Goal: Information Seeking & Learning: Find specific fact

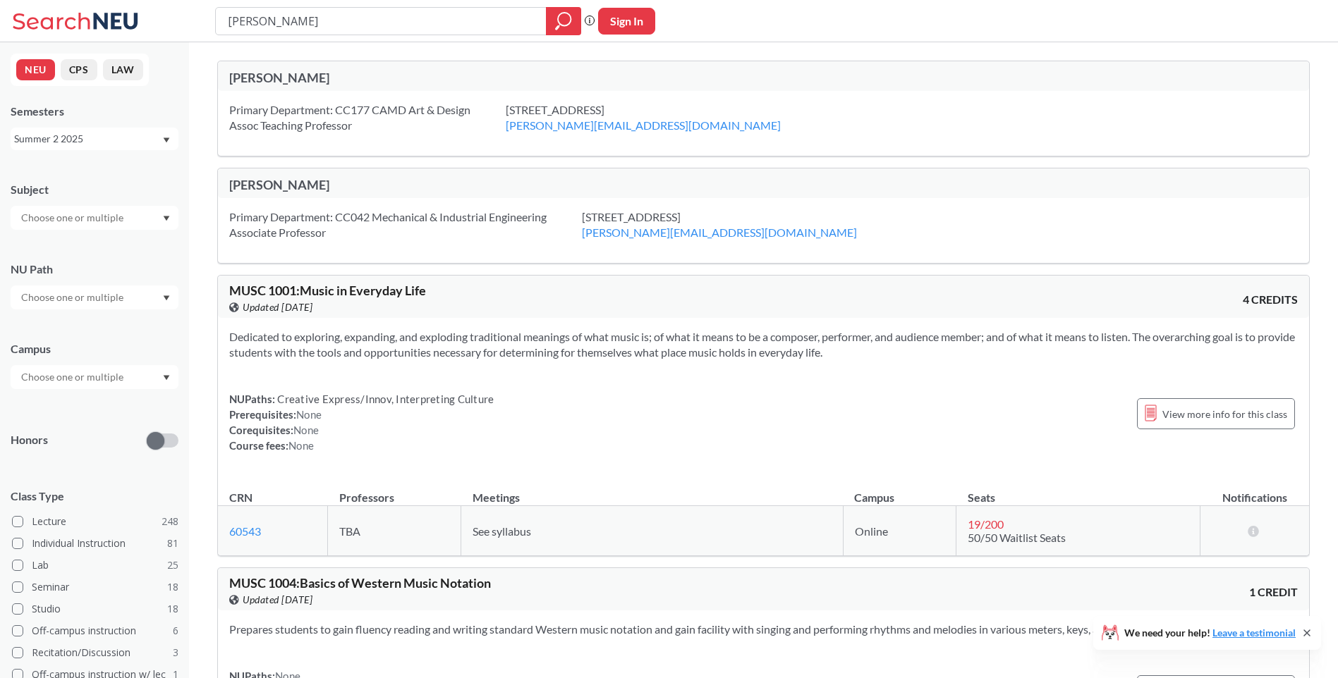
click at [326, 11] on input "[PERSON_NAME]" at bounding box center [381, 21] width 310 height 24
drag, startPoint x: 348, startPoint y: 16, endPoint x: 101, endPoint y: 27, distance: 247.1
click at [102, 38] on div "[PERSON_NAME] Phrase search guarantees the exact search appears in the results.…" at bounding box center [669, 21] width 1338 height 42
click at [55, 154] on div "NEU CPS LAW Semesters Summer 2 2025 Subject NU Path Campus Honors Class Type Le…" at bounding box center [94, 360] width 189 height 636
click at [67, 137] on div "Summer 2 2025" at bounding box center [87, 139] width 147 height 16
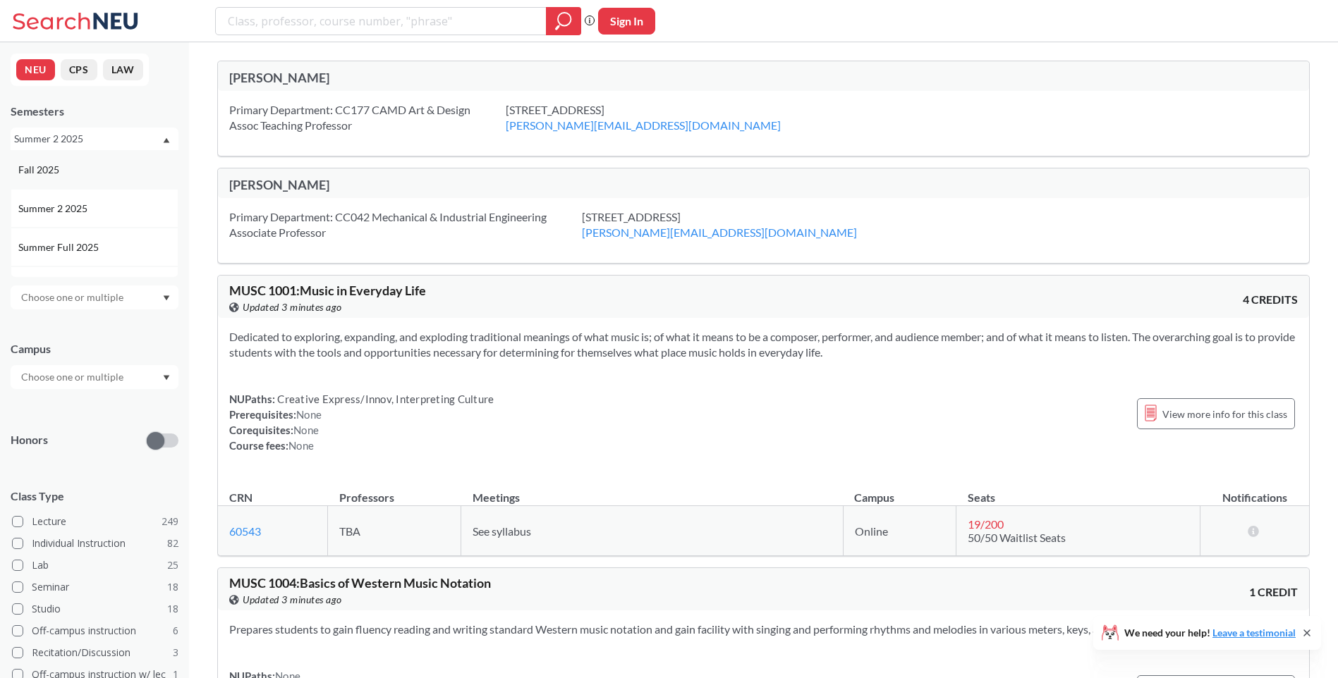
click at [91, 177] on div "Fall 2025" at bounding box center [97, 170] width 159 height 16
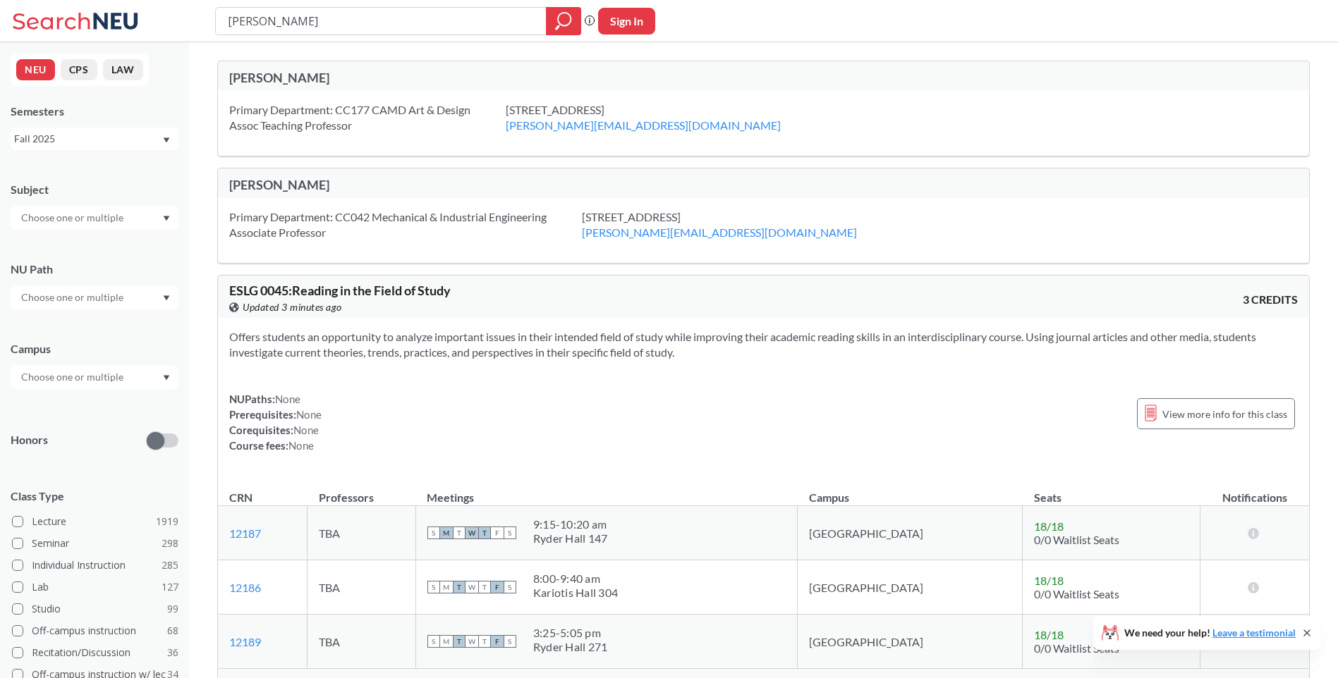
click at [312, 9] on input "[PERSON_NAME]" at bounding box center [381, 21] width 310 height 24
drag, startPoint x: 327, startPoint y: 25, endPoint x: 72, endPoint y: 25, distance: 255.3
click at [72, 25] on div "[PERSON_NAME] Phrase search guarantees the exact search appears in the results.…" at bounding box center [669, 21] width 1338 height 42
type input "17337"
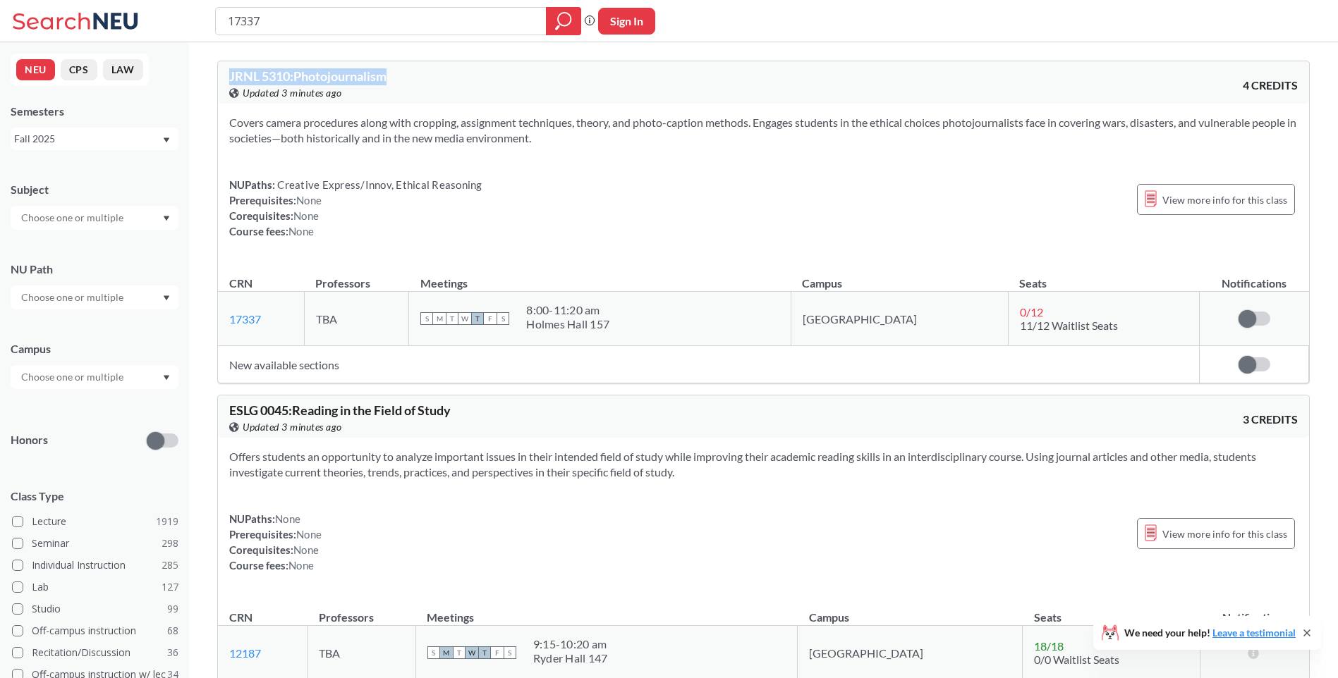
drag, startPoint x: 393, startPoint y: 73, endPoint x: 221, endPoint y: 63, distance: 172.4
click at [221, 63] on div "JRNL 5310 : Photojournalism View this course on Banner. Updated 3 minutes ago 4…" at bounding box center [763, 82] width 1091 height 42
copy span "JRNL 5310 : Photojournalism"
drag, startPoint x: 656, startPoint y: 310, endPoint x: 577, endPoint y: 306, distance: 78.4
click at [577, 306] on div "8:00 - 11:20 am" at bounding box center [567, 310] width 83 height 14
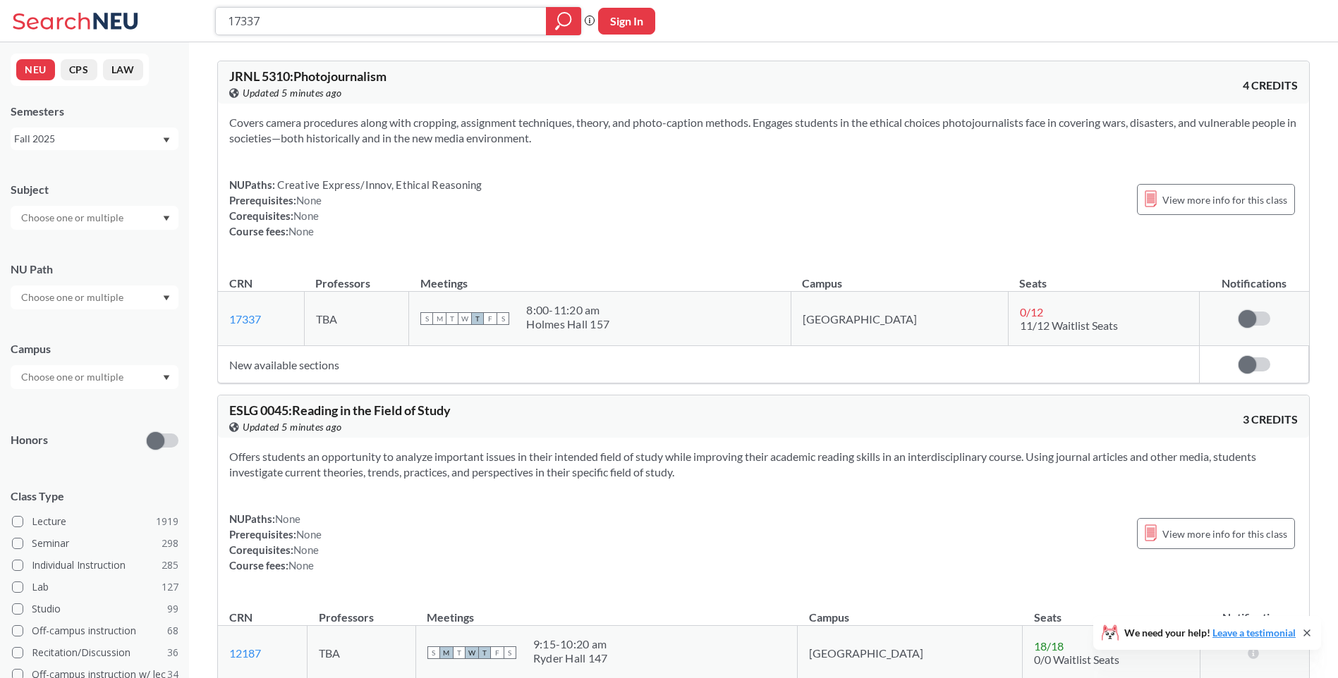
click at [312, 19] on input "17337" at bounding box center [381, 21] width 310 height 24
click at [0, 28] on html "17337 Phrase search guarantees the exact search appears in the results. Ex. If …" at bounding box center [669, 339] width 1338 height 678
paste input "48"
type input "17348"
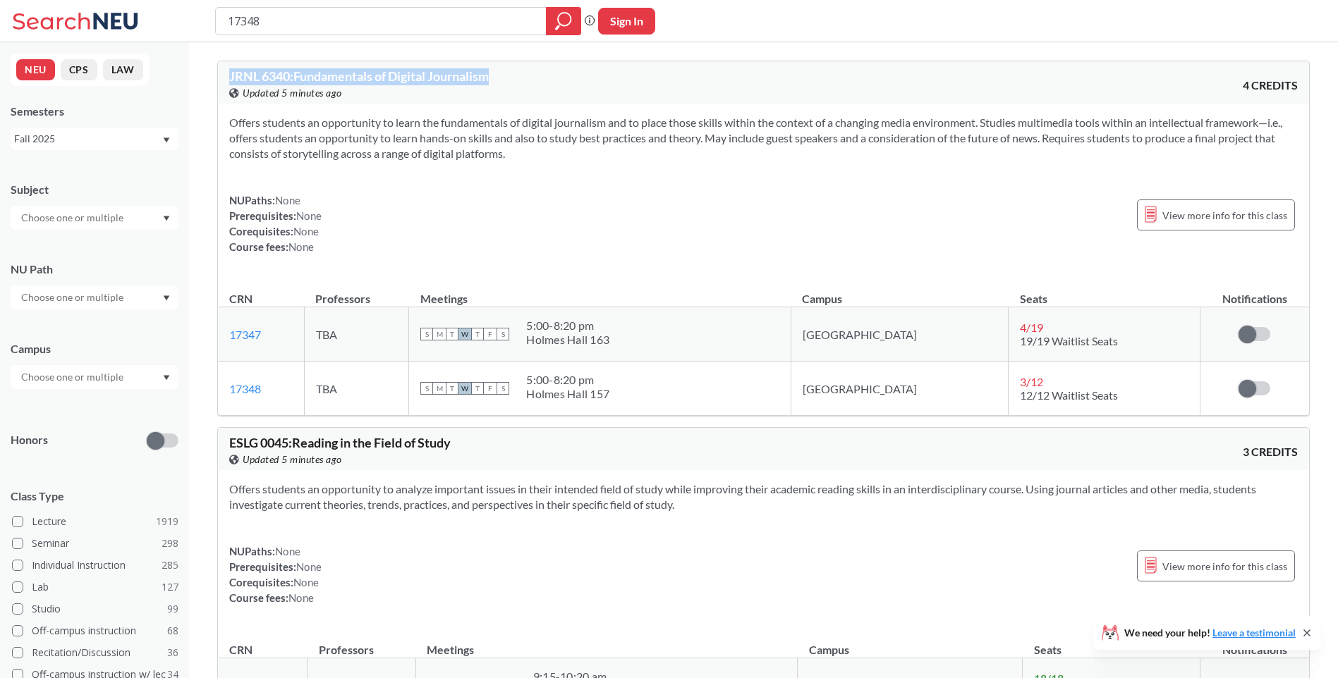
drag, startPoint x: 504, startPoint y: 75, endPoint x: 230, endPoint y: 63, distance: 274.6
click at [230, 63] on div "JRNL 6340 : Fundamentals of Digital Journalism View this course on Banner. Upda…" at bounding box center [763, 82] width 1091 height 42
copy span "JRNL 6340 : Fundamentals of Digital Journalism"
click at [386, 20] on input "17348" at bounding box center [381, 21] width 310 height 24
click at [95, 15] on div "17348 Phrase search guarantees the exact search appears in the results. Ex. If …" at bounding box center [669, 21] width 1338 height 42
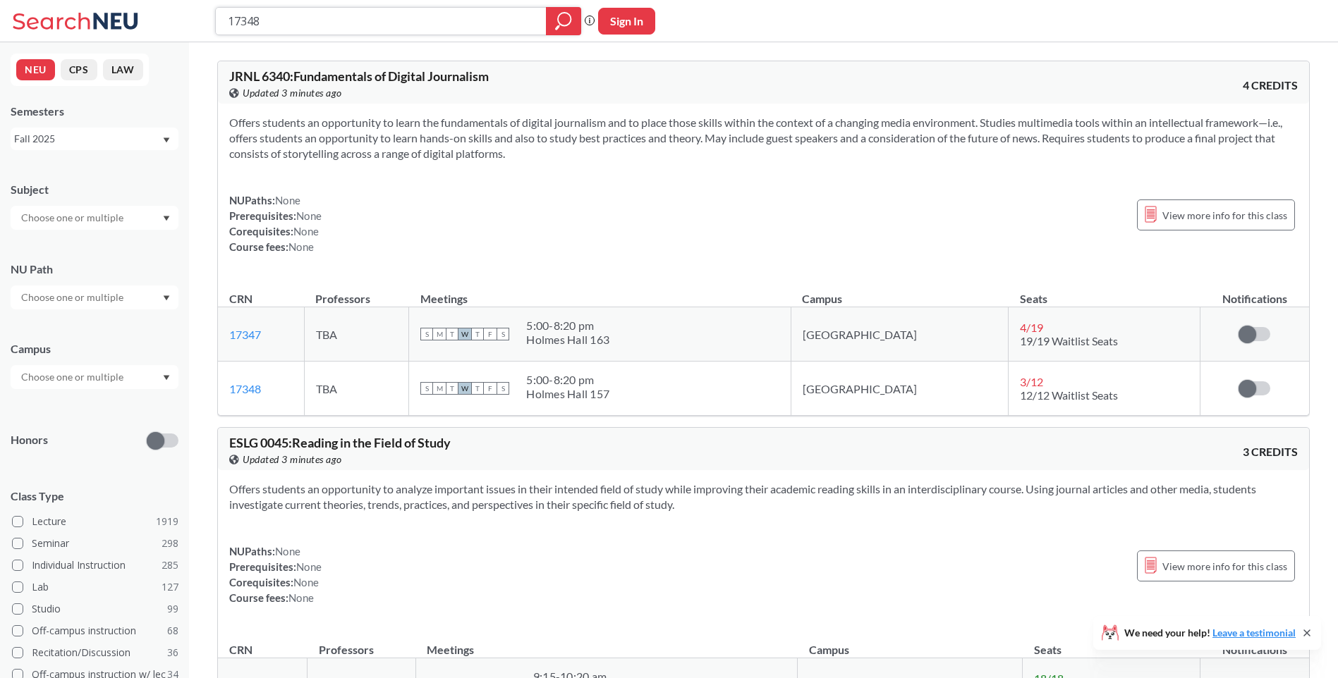
paste input "6233"
type input "16233"
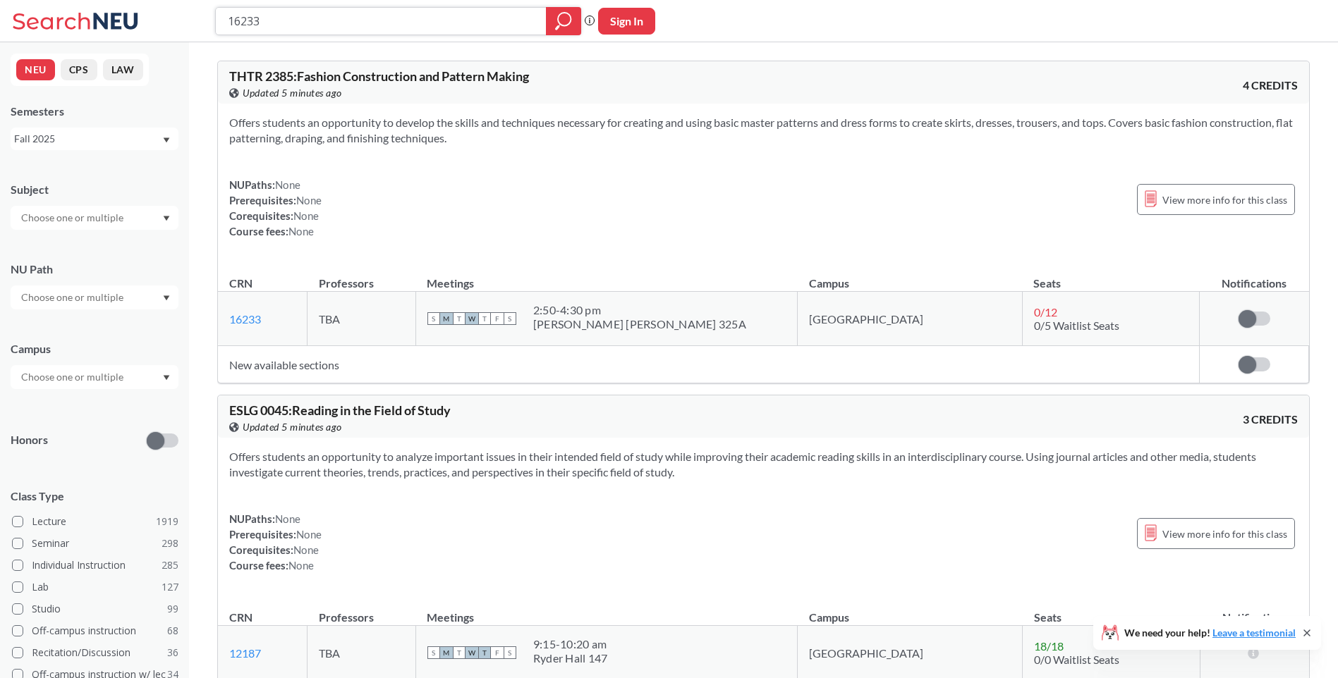
click at [349, 19] on input "16233" at bounding box center [381, 21] width 310 height 24
drag, startPoint x: 279, startPoint y: 18, endPoint x: 4, endPoint y: 21, distance: 275.0
click at [3, 19] on div "16233 Phrase search guarantees the exact search appears in the results. Ex. If …" at bounding box center [669, 21] width 1338 height 42
paste input "4875"
type input "14875"
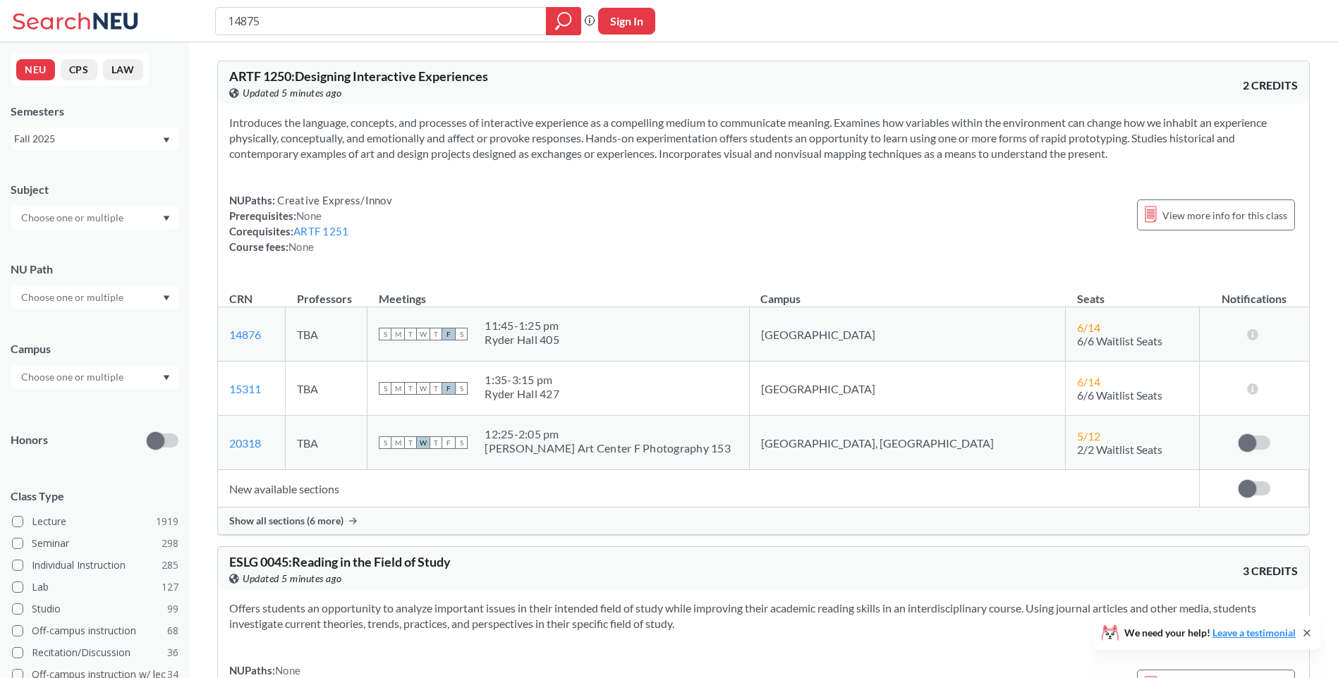
click at [286, 512] on div "Show all sections (6 more)" at bounding box center [763, 521] width 1091 height 27
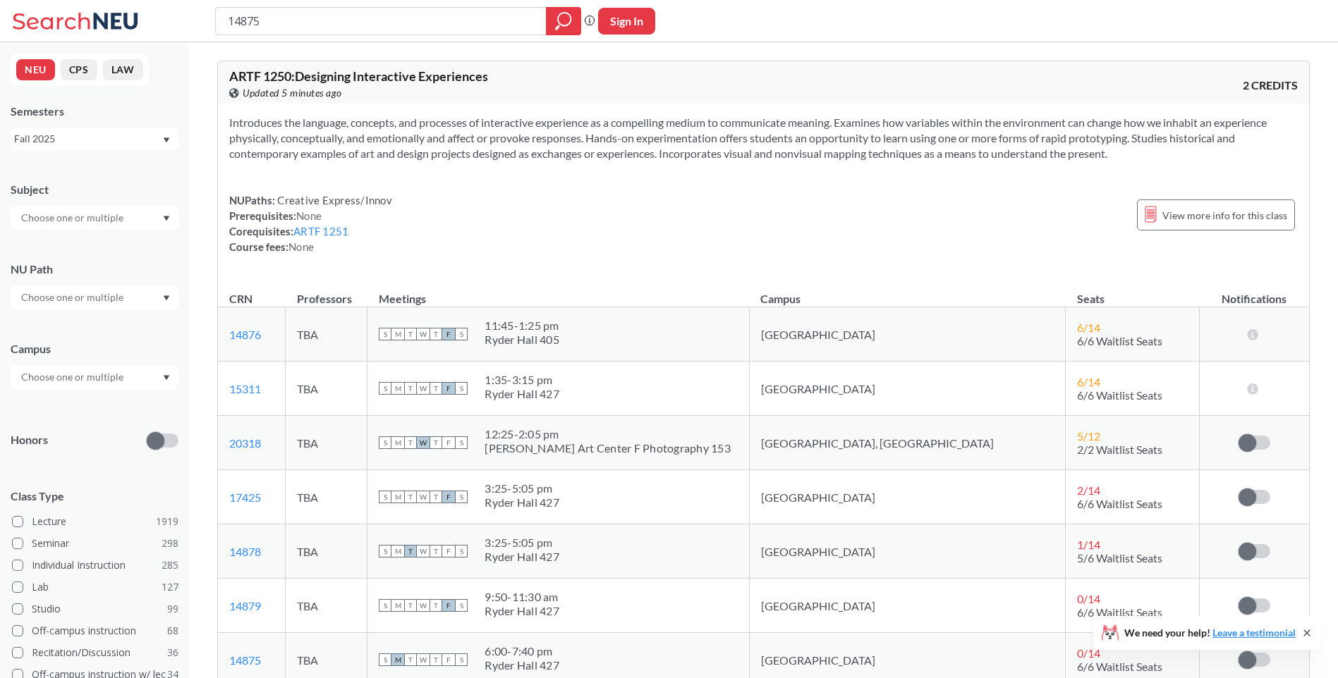
click at [286, 520] on td "17425 View this section on Banner." at bounding box center [252, 497] width 68 height 54
click at [334, 17] on input "14875" at bounding box center [381, 21] width 310 height 24
drag, startPoint x: 344, startPoint y: 25, endPoint x: 37, endPoint y: 25, distance: 306.7
click at [72, 27] on div "14875 Phrase search guarantees the exact search appears in the results. Ex. If …" at bounding box center [669, 21] width 1338 height 42
paste input "9"
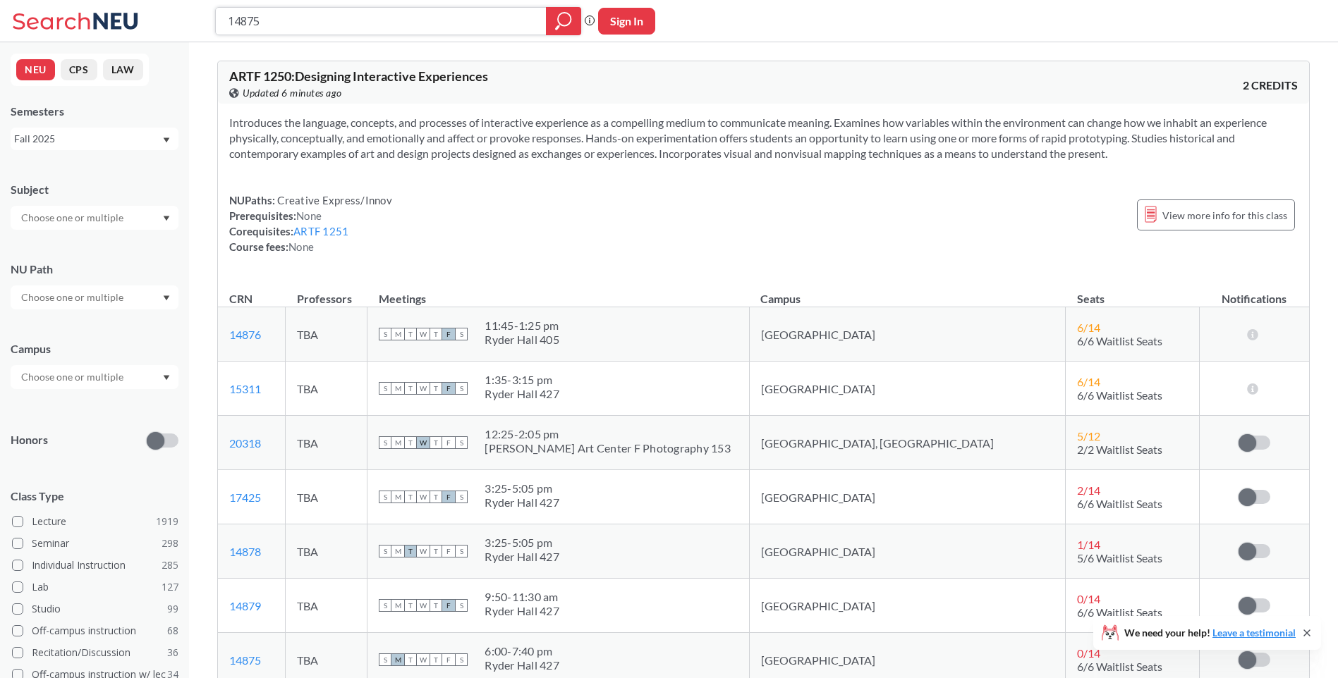
type input "14879"
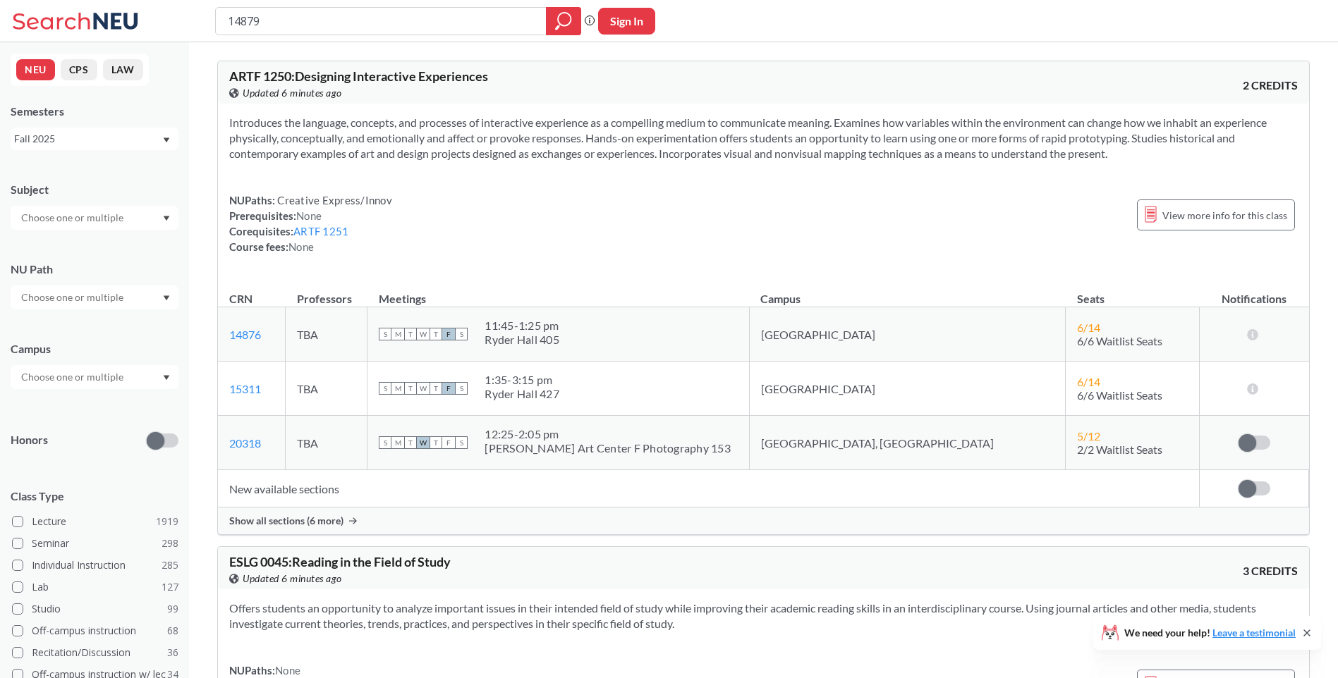
click at [290, 527] on span "Show all sections (6 more)" at bounding box center [286, 521] width 114 height 13
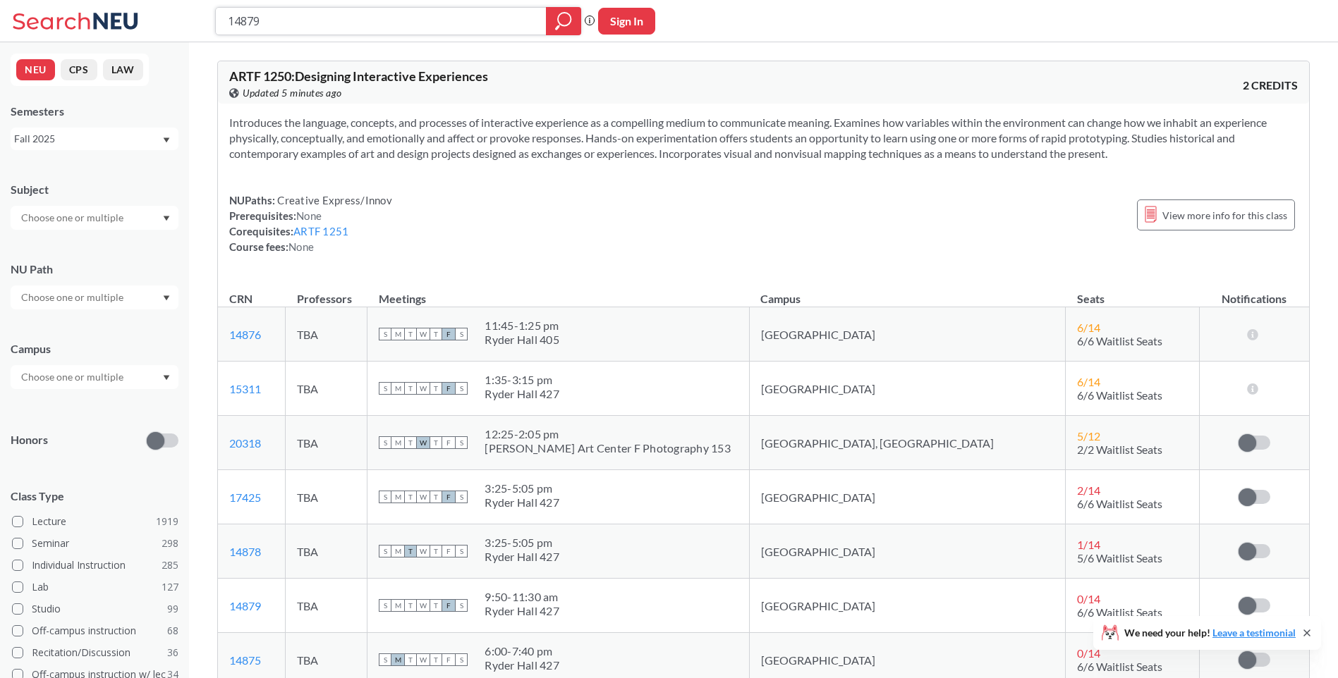
click at [377, 18] on input "14879" at bounding box center [381, 21] width 310 height 24
drag, startPoint x: 271, startPoint y: 30, endPoint x: 166, endPoint y: 30, distance: 105.1
click at [164, 29] on div "14879 Phrase search guarantees the exact search appears in the results. Ex. If …" at bounding box center [669, 21] width 1338 height 42
paste input "7421"
type input "17421"
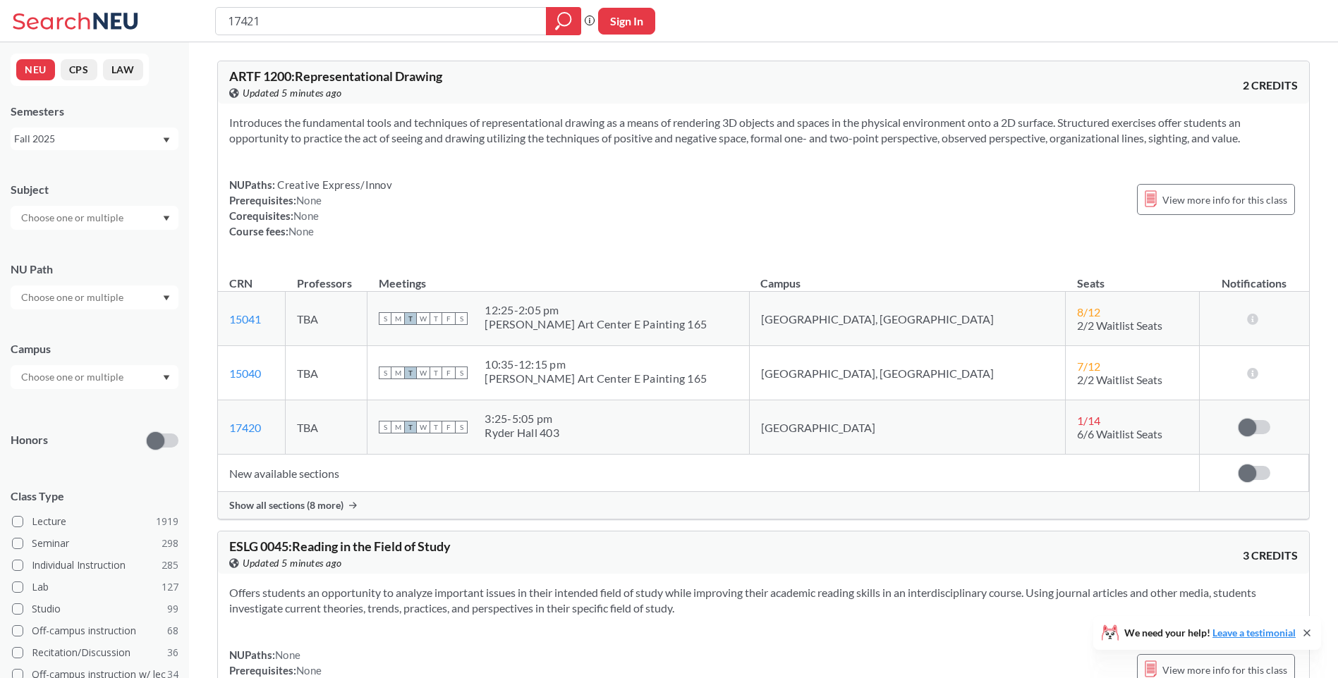
click at [282, 479] on td "New available sections" at bounding box center [709, 473] width 982 height 37
click at [282, 508] on span "Show all sections (8 more)" at bounding box center [286, 505] width 114 height 13
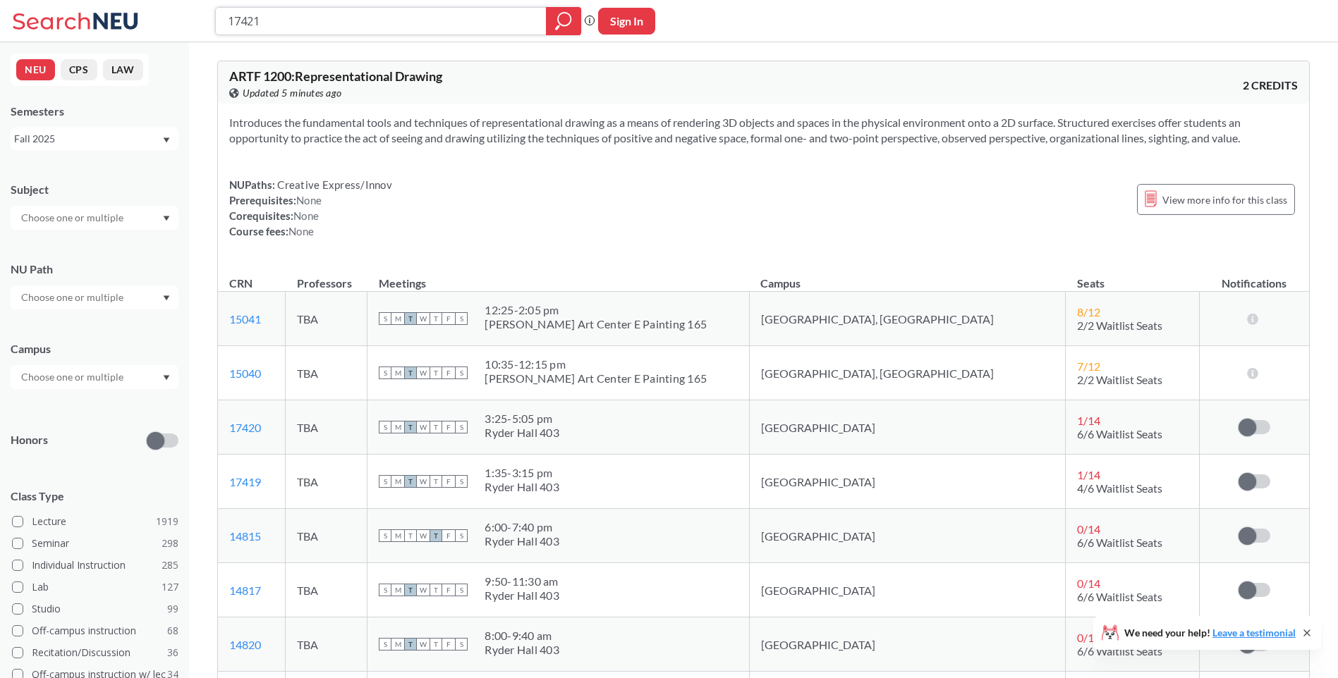
click at [476, 19] on input "17421" at bounding box center [381, 21] width 310 height 24
drag, startPoint x: 70, startPoint y: 20, endPoint x: 10, endPoint y: 15, distance: 60.2
click at [5, 13] on div "17421 Phrase search guarantees the exact search appears in the results. Ex. If …" at bounding box center [669, 21] width 1338 height 42
paste input "4829"
type input "14829"
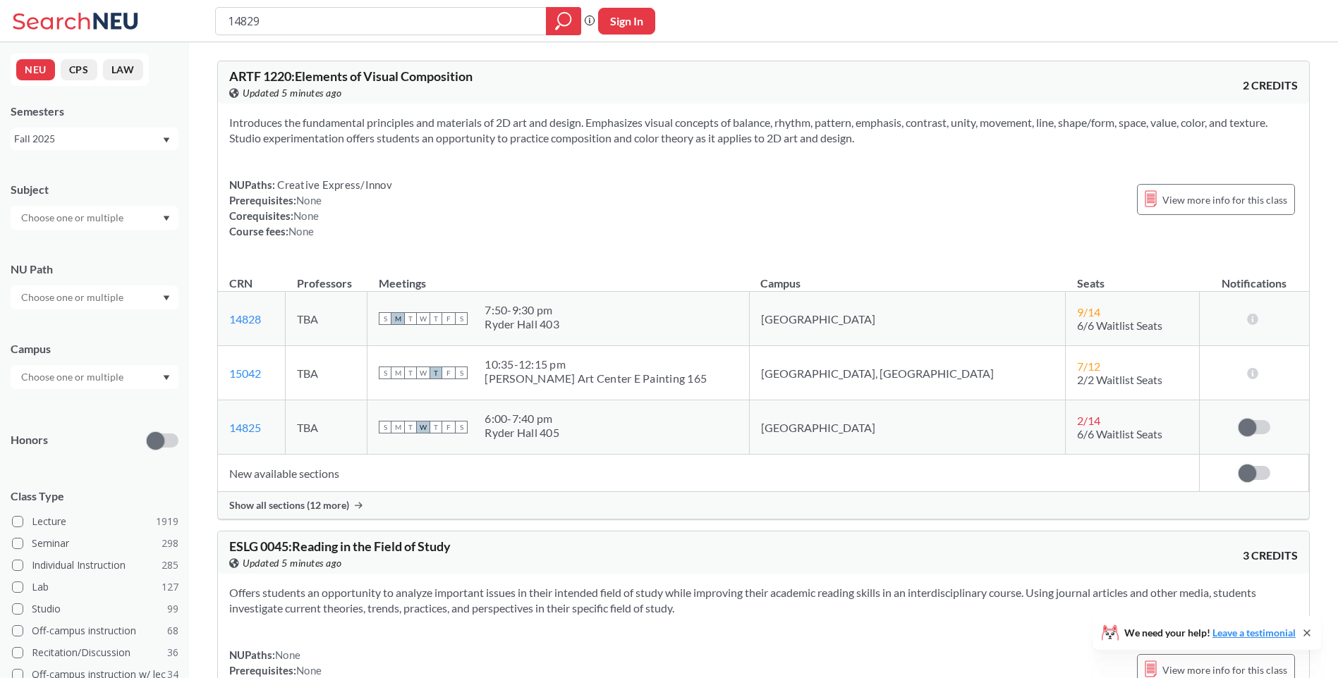
click at [269, 499] on span "Show all sections (12 more)" at bounding box center [289, 505] width 120 height 13
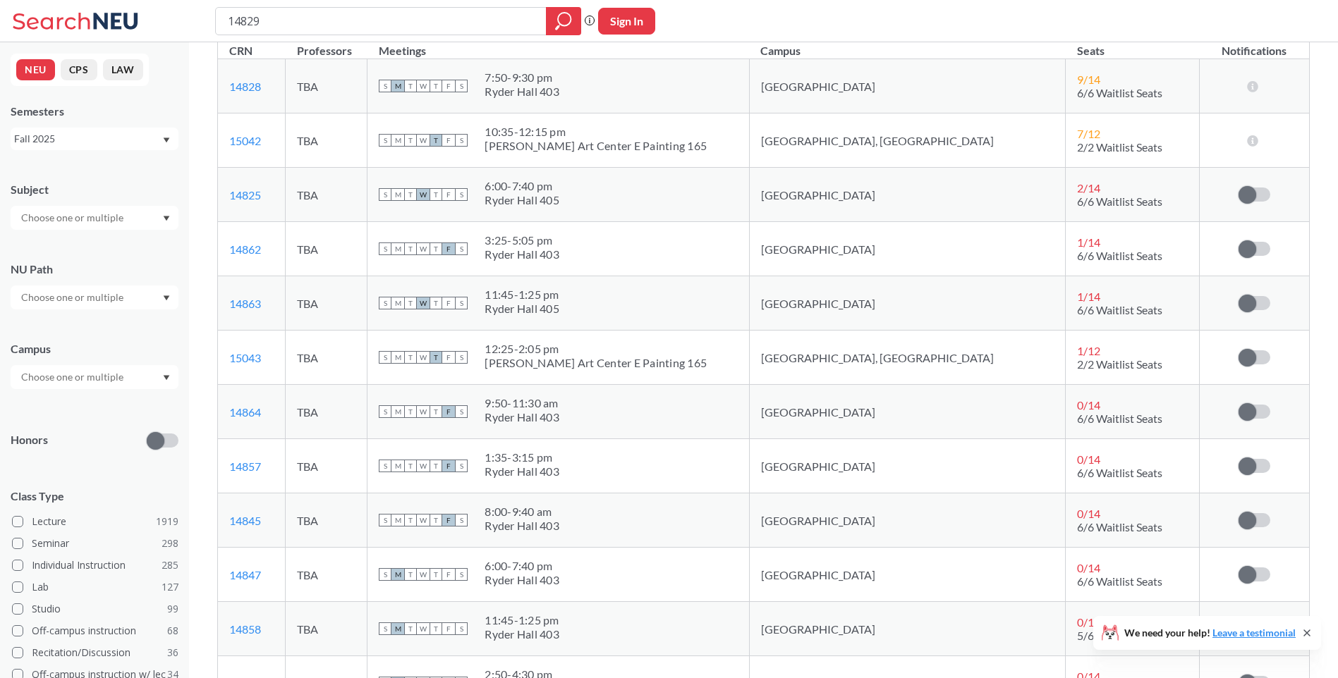
scroll to position [282, 0]
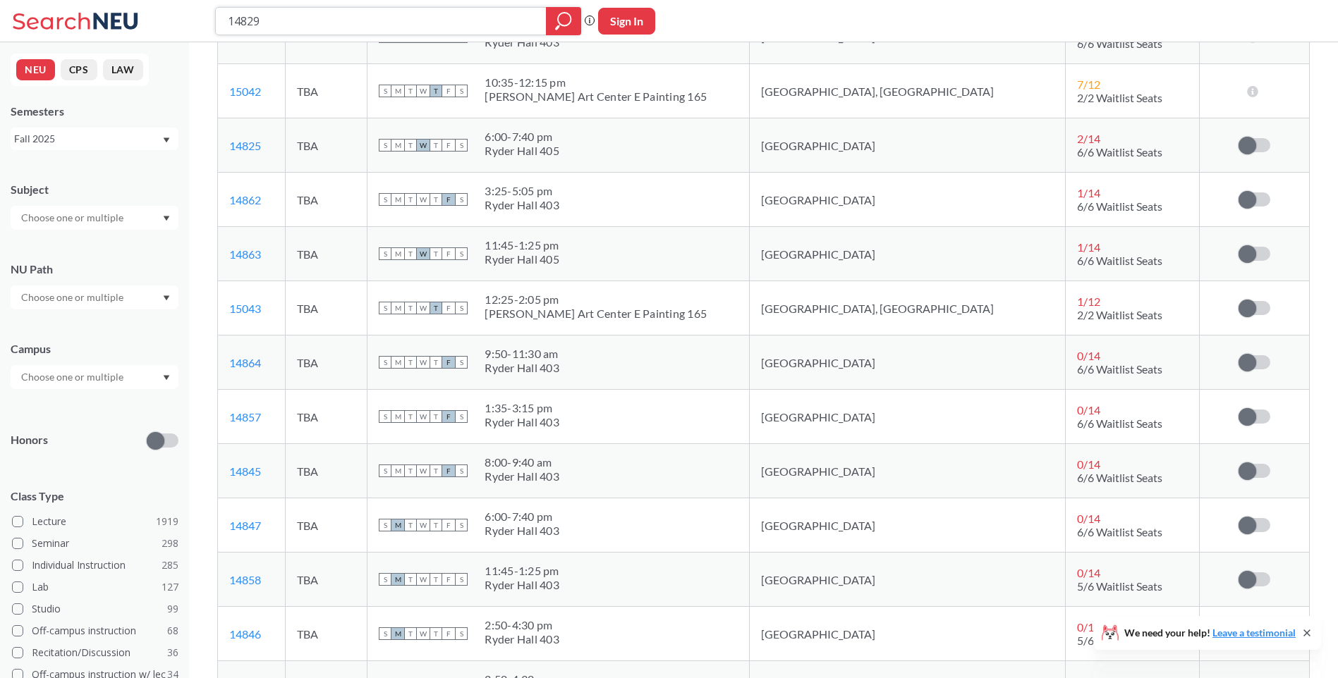
click at [359, 15] on input "14829" at bounding box center [381, 21] width 310 height 24
click at [78, 30] on div "14829 Phrase search guarantees the exact search appears in the results. Ex. If …" at bounding box center [669, 21] width 1338 height 42
paste input "7421"
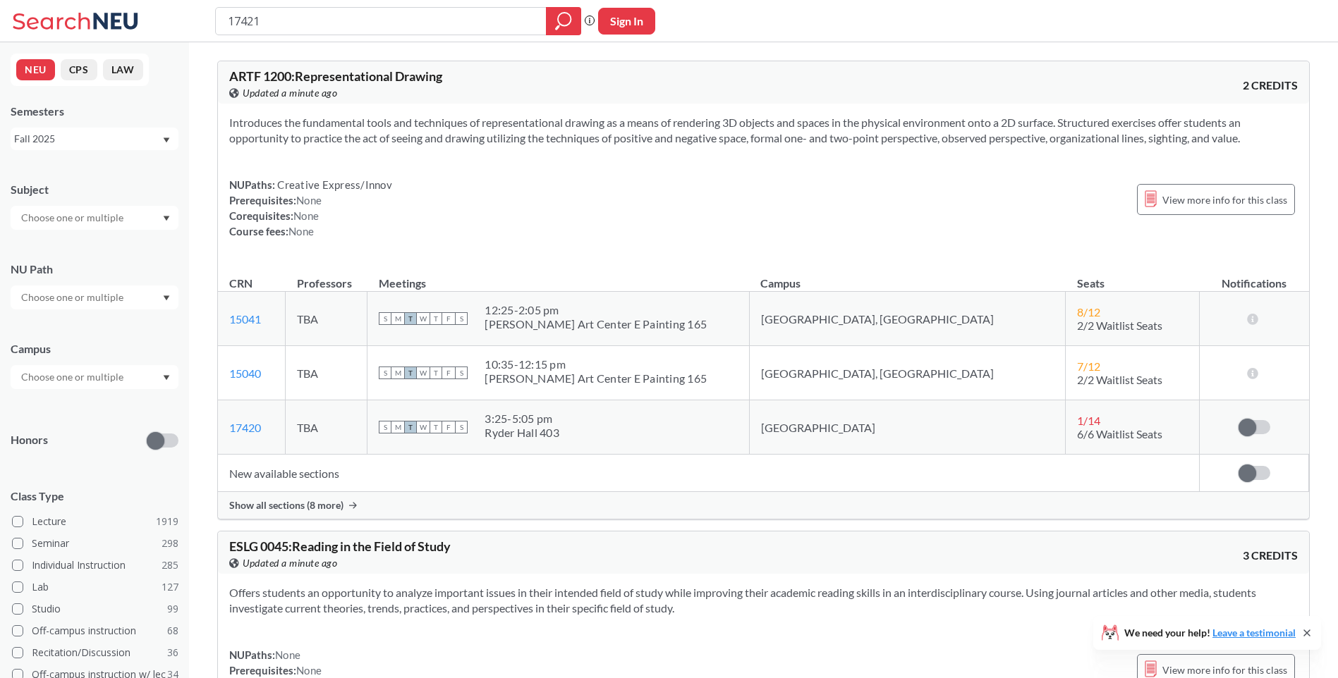
click at [285, 513] on div "Show all sections (8 more)" at bounding box center [763, 505] width 1091 height 27
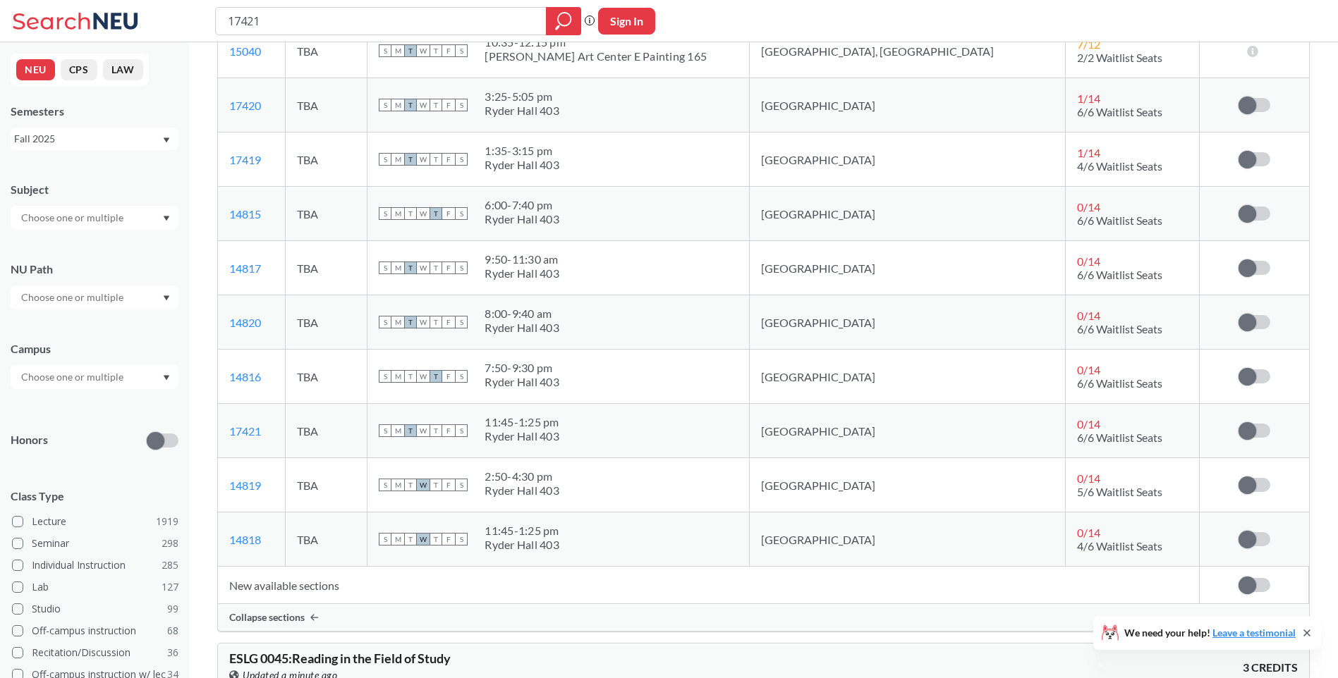
scroll to position [353, 0]
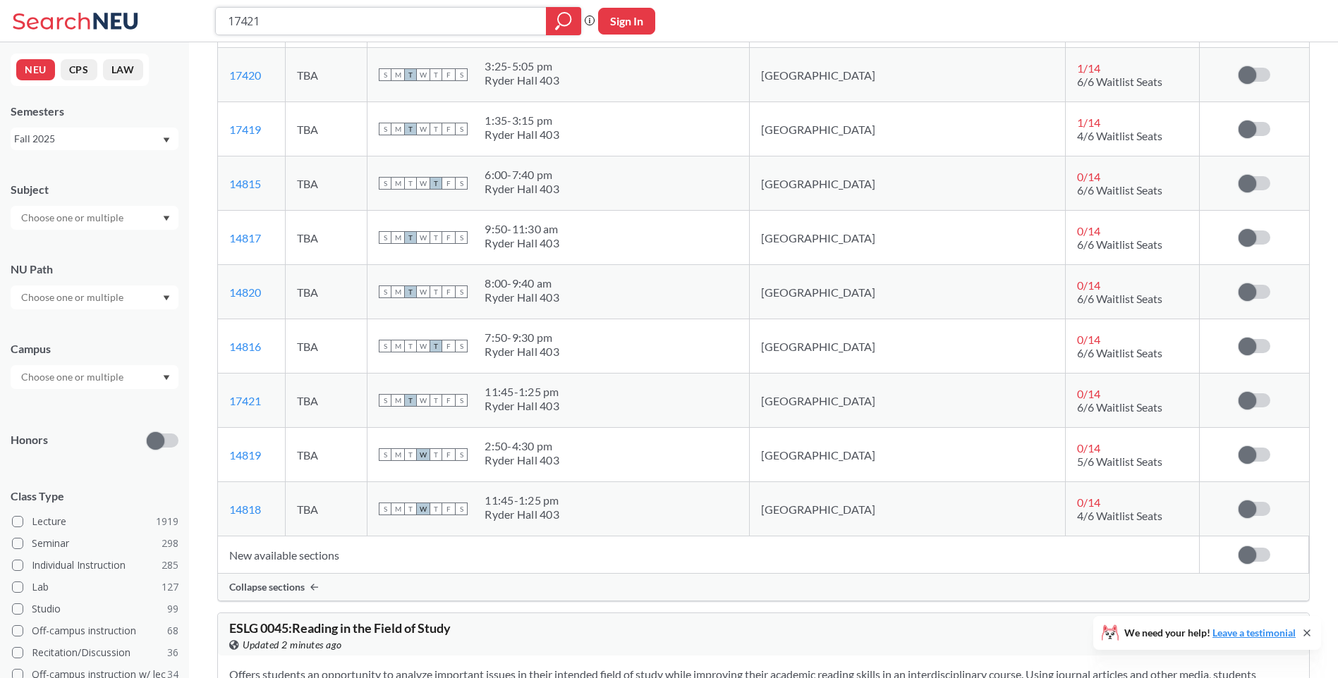
drag, startPoint x: 324, startPoint y: 16, endPoint x: 334, endPoint y: 15, distance: 10.0
click at [326, 14] on input "17421" at bounding box center [381, 21] width 310 height 24
drag, startPoint x: 339, startPoint y: 15, endPoint x: 127, endPoint y: 22, distance: 212.4
click at [138, 23] on div "17421 Phrase search guarantees the exact search appears in the results. Ex. If …" at bounding box center [669, 21] width 1338 height 42
paste input "4829"
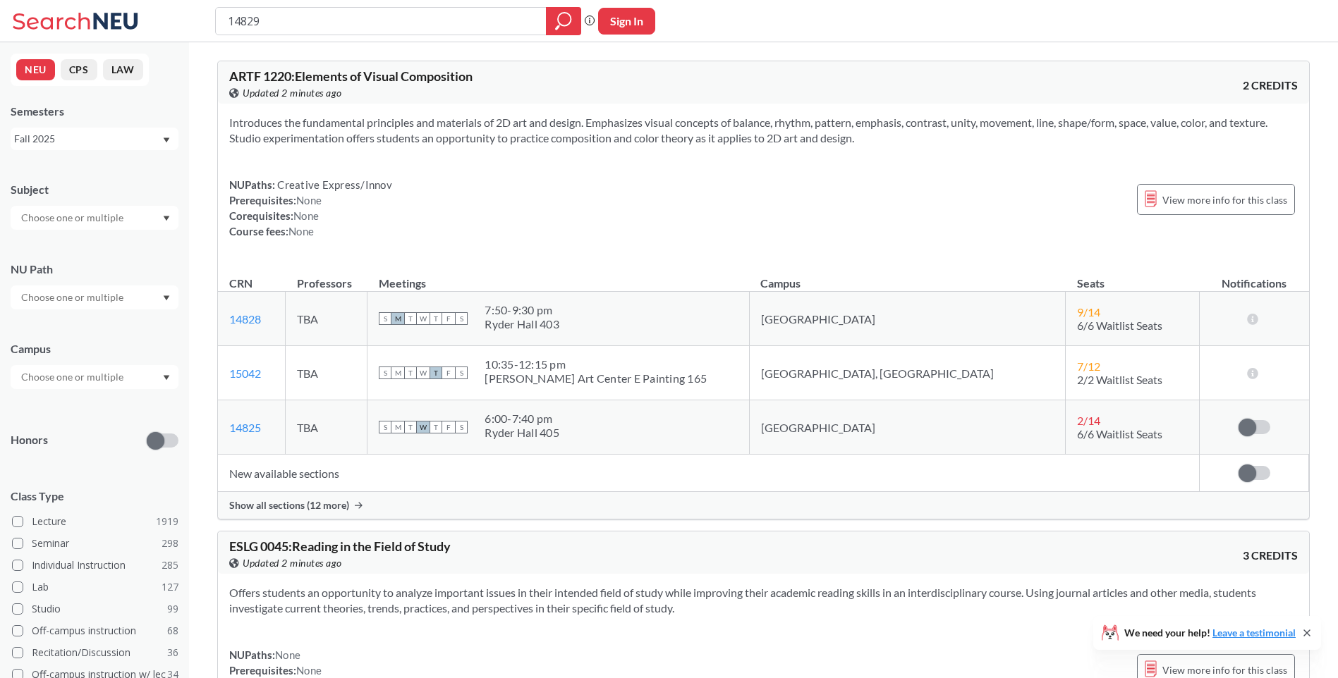
click at [281, 502] on span "Show all sections (12 more)" at bounding box center [289, 505] width 120 height 13
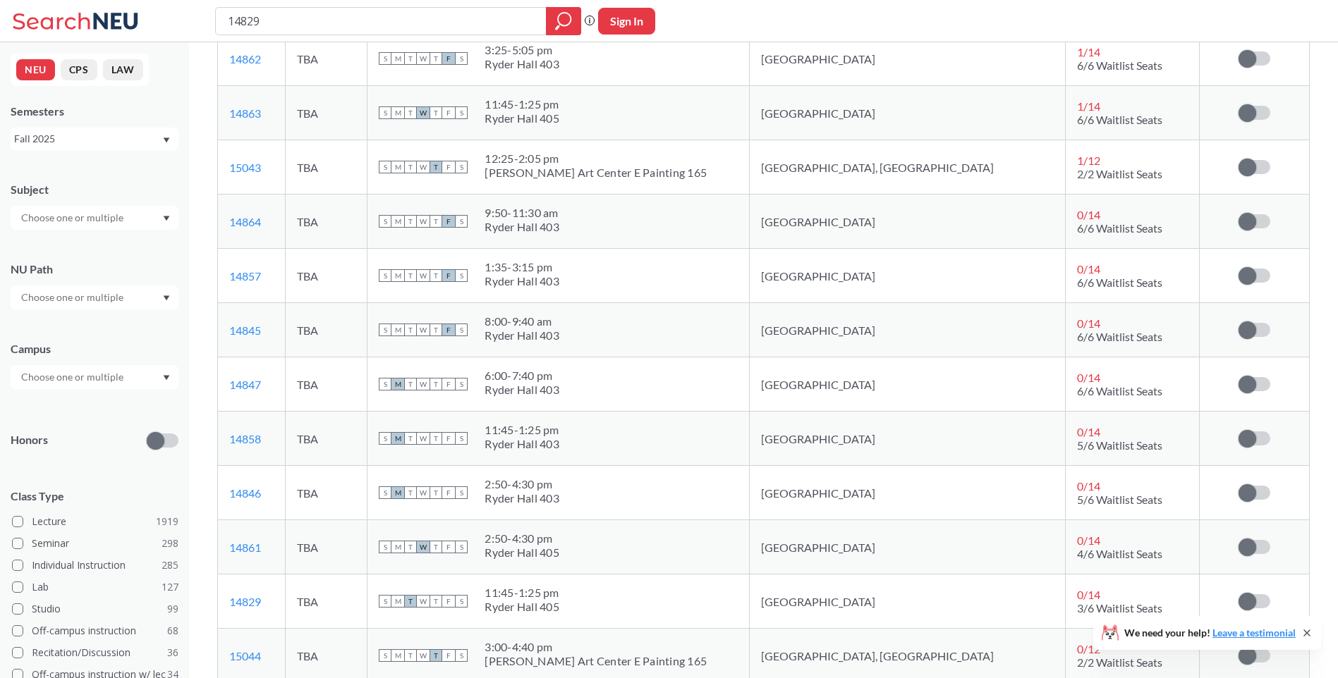
scroll to position [141, 0]
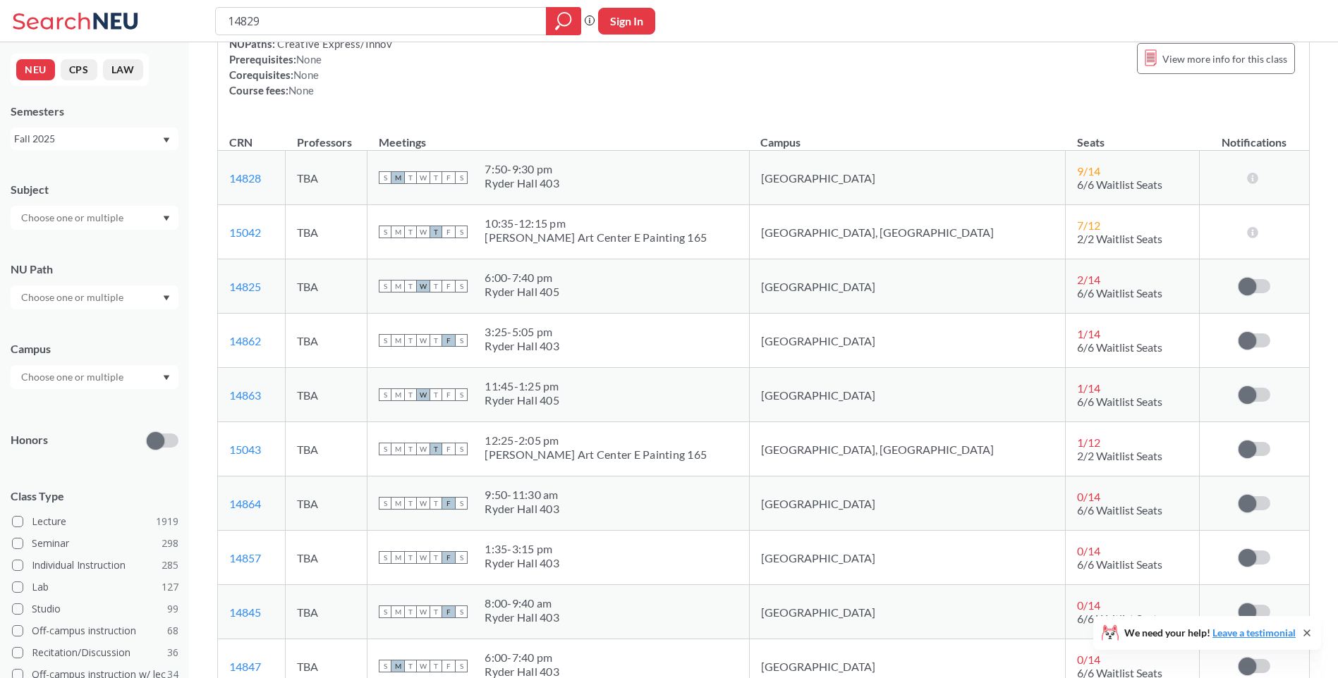
click at [334, 8] on div "14829" at bounding box center [398, 21] width 366 height 28
drag, startPoint x: 338, startPoint y: 19, endPoint x: 90, endPoint y: 15, distance: 248.2
click at [90, 15] on div "14829 Phrase search guarantees the exact search appears in the results. Ex. If …" at bounding box center [669, 21] width 1338 height 42
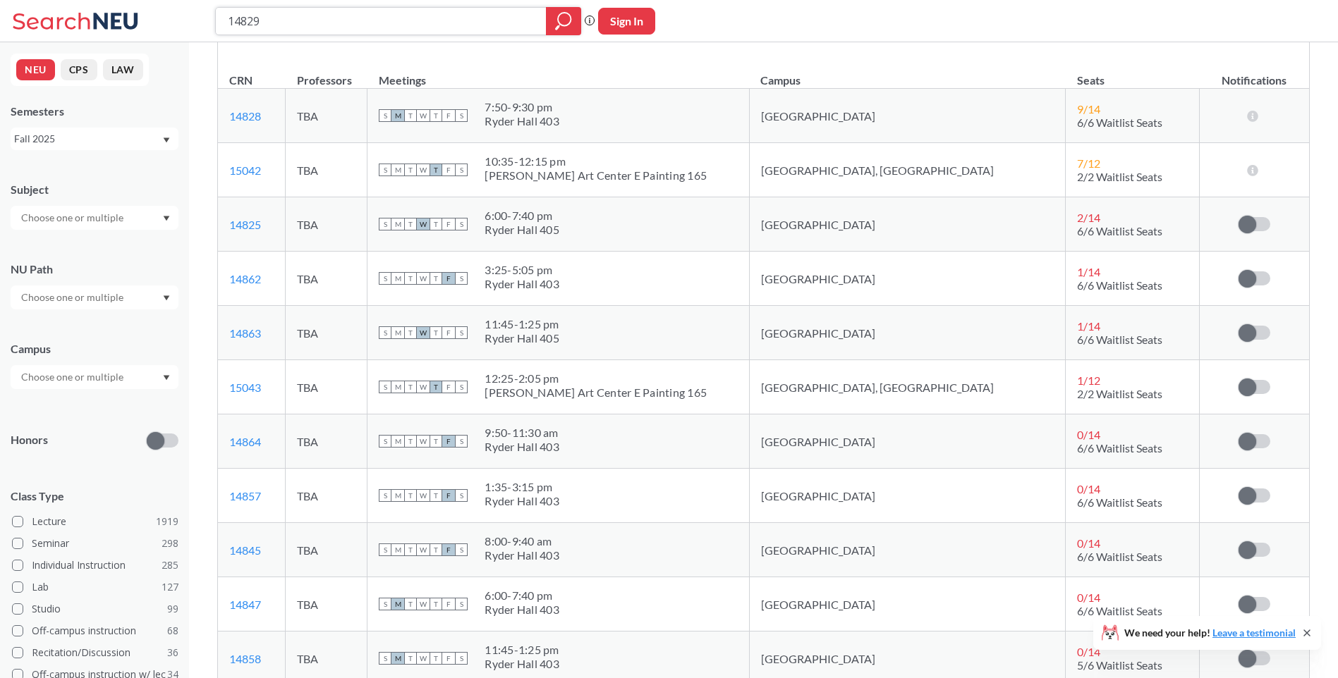
scroll to position [212, 0]
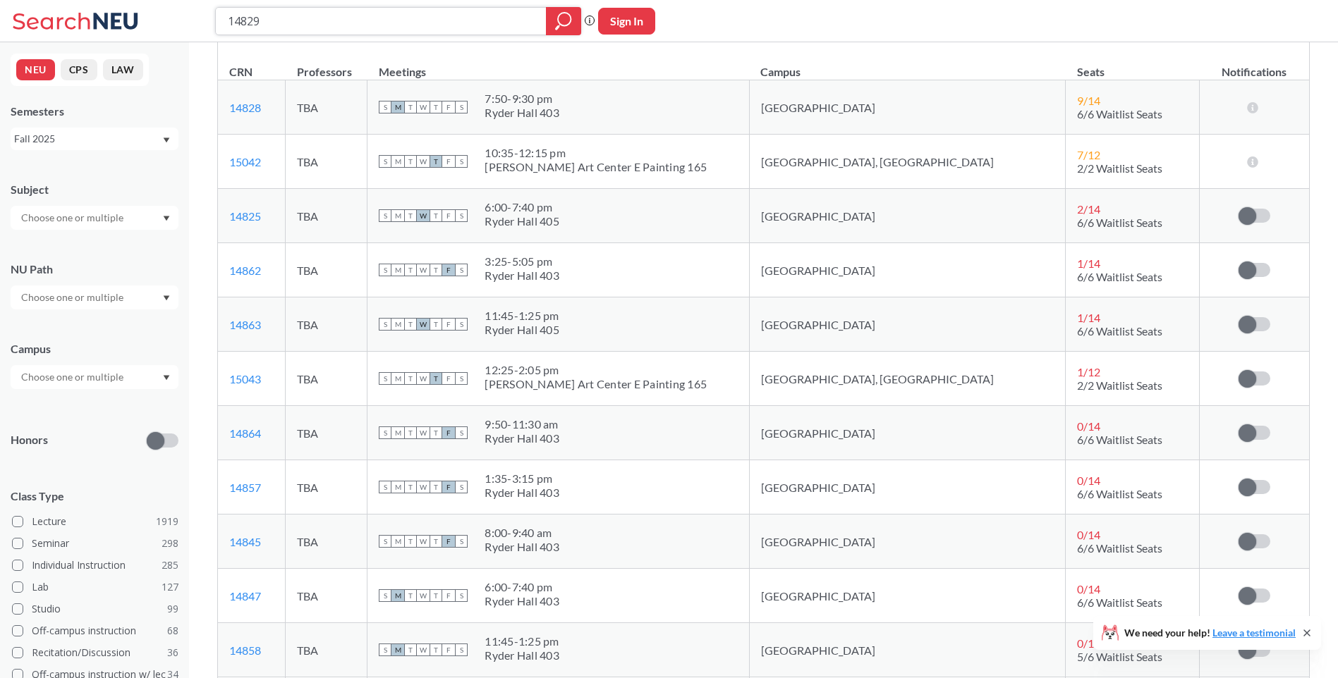
click at [330, 19] on input "14829" at bounding box center [381, 21] width 310 height 24
drag, startPoint x: 355, startPoint y: 24, endPoint x: 168, endPoint y: 23, distance: 187.6
click at [164, 23] on div "14829 Phrase search guarantees the exact search appears in the results. Ex. If …" at bounding box center [669, 21] width 1338 height 42
paste input "3213"
type input "13213"
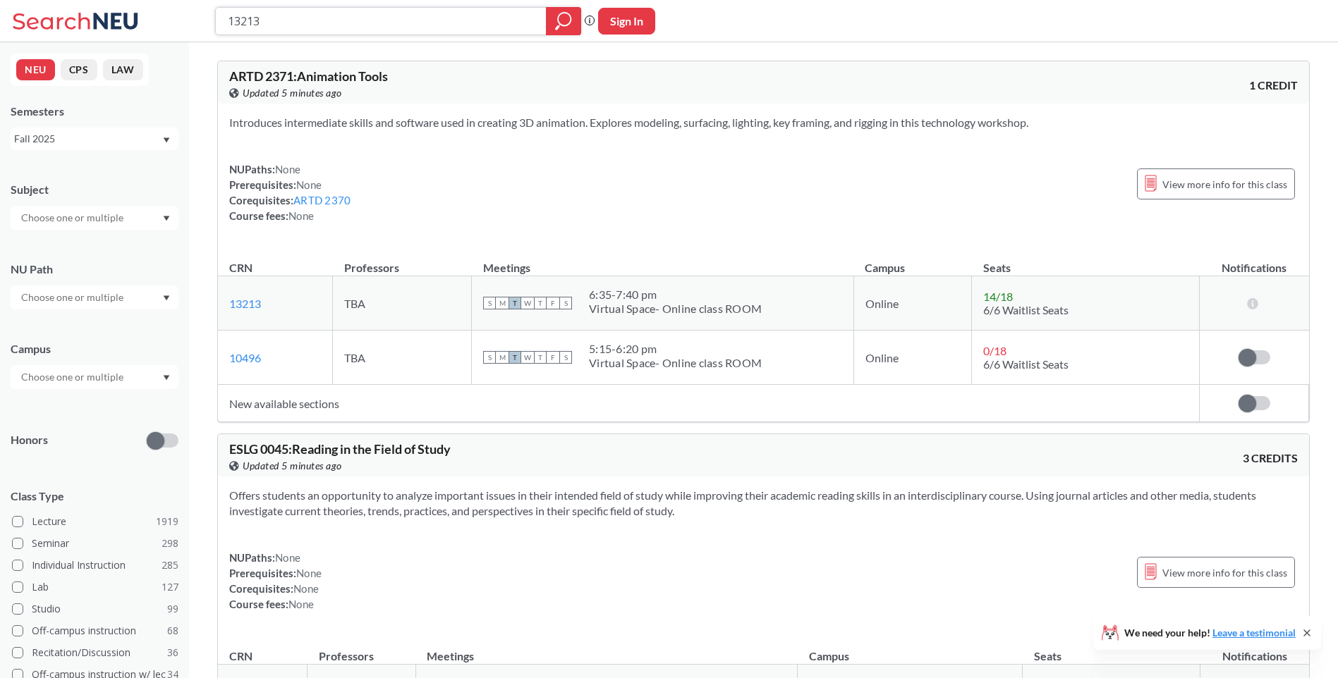
click at [295, 26] on input "13213" at bounding box center [381, 21] width 310 height 24
drag, startPoint x: 262, startPoint y: 25, endPoint x: 190, endPoint y: 30, distance: 71.4
click at [181, 25] on div "13213 Phrase search guarantees the exact search appears in the results. Ex. If …" at bounding box center [669, 21] width 1338 height 42
paste input "737"
type input "13737"
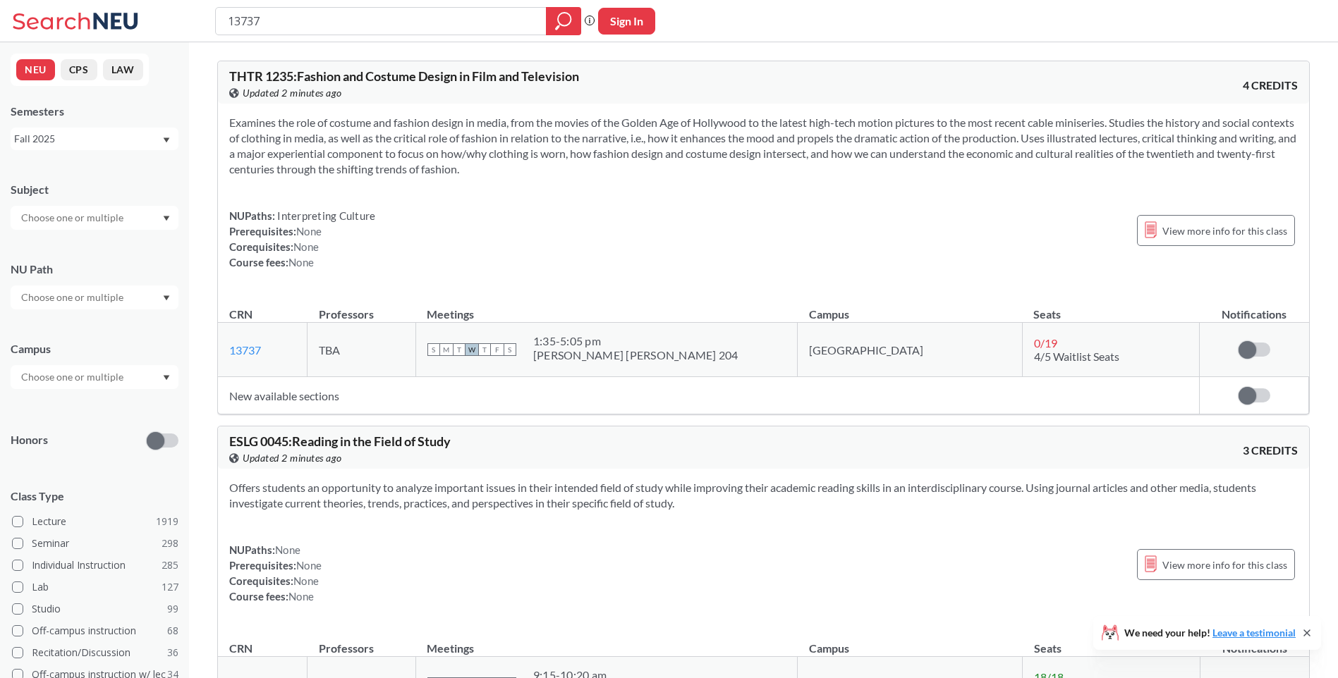
click at [308, 6] on div "13737 Phrase search guarantees the exact search appears in the results. Ex. If …" at bounding box center [669, 21] width 1338 height 42
drag, startPoint x: 333, startPoint y: 16, endPoint x: 80, endPoint y: 22, distance: 253.2
click at [90, 24] on div "13737 Phrase search guarantees the exact search appears in the results. Ex. If …" at bounding box center [669, 21] width 1338 height 42
paste input "4833"
type input "14833"
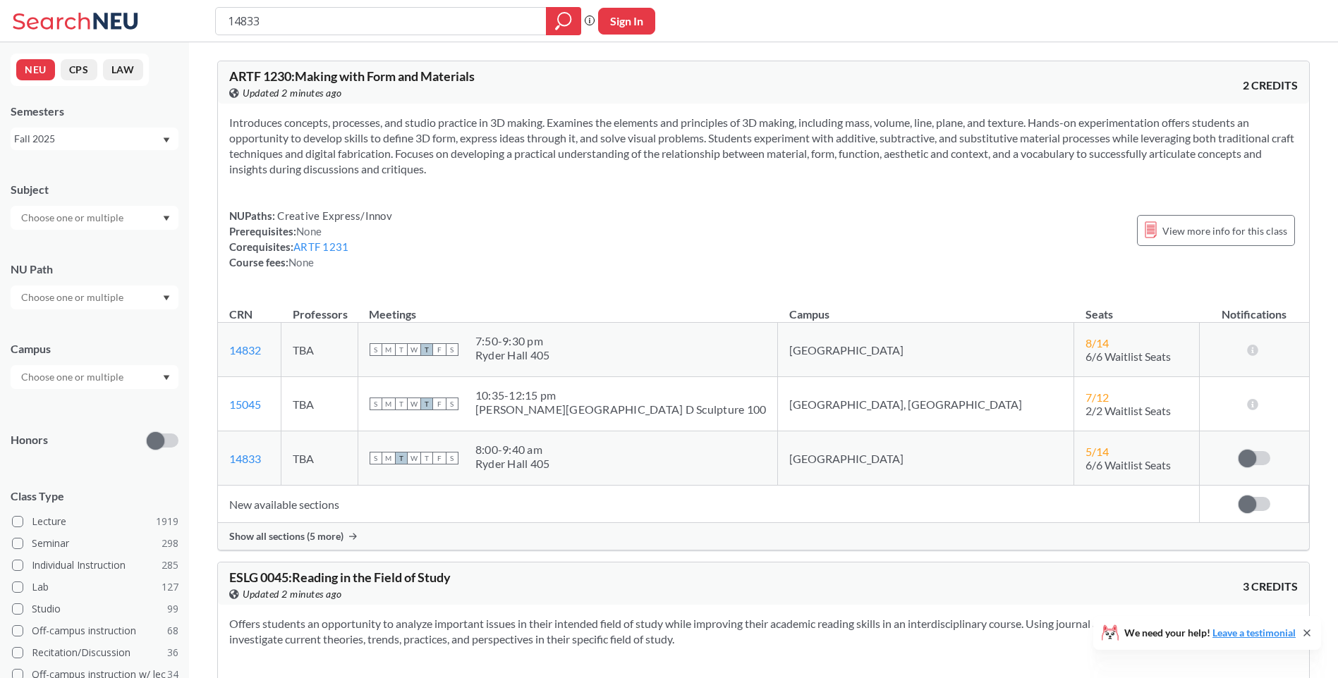
click at [296, 531] on span "Show all sections (5 more)" at bounding box center [286, 536] width 114 height 13
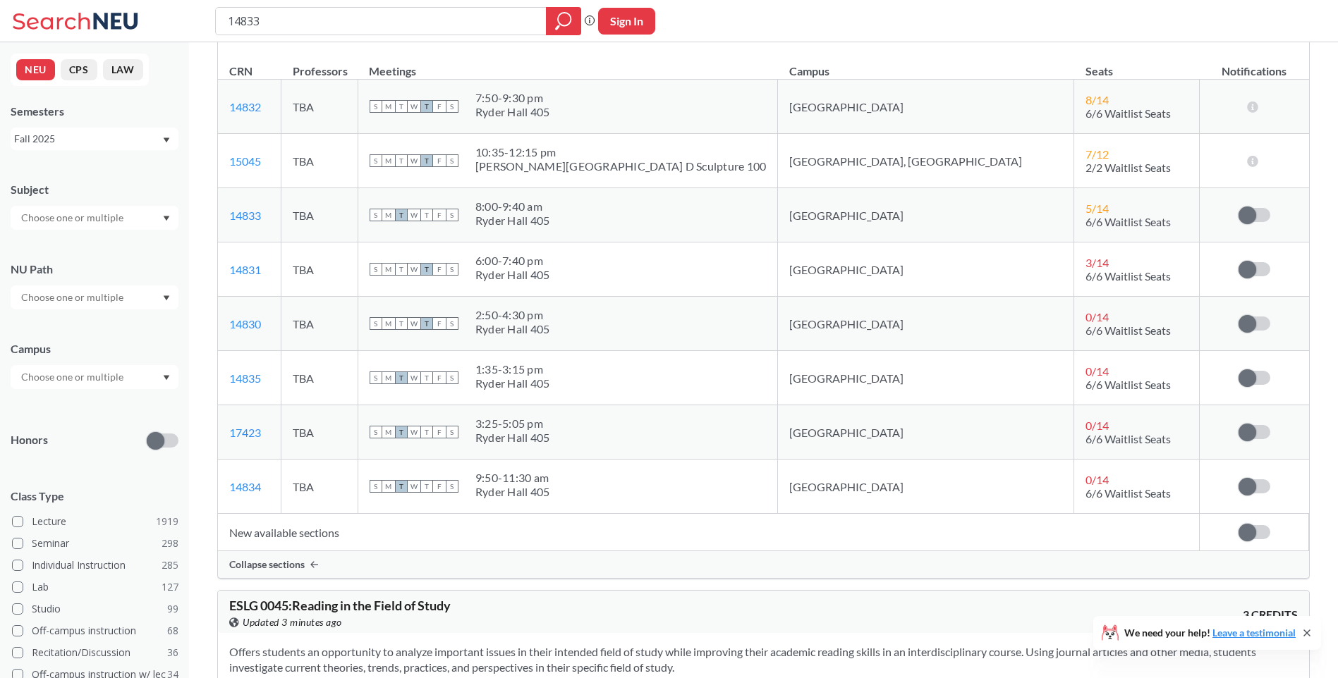
scroll to position [212, 0]
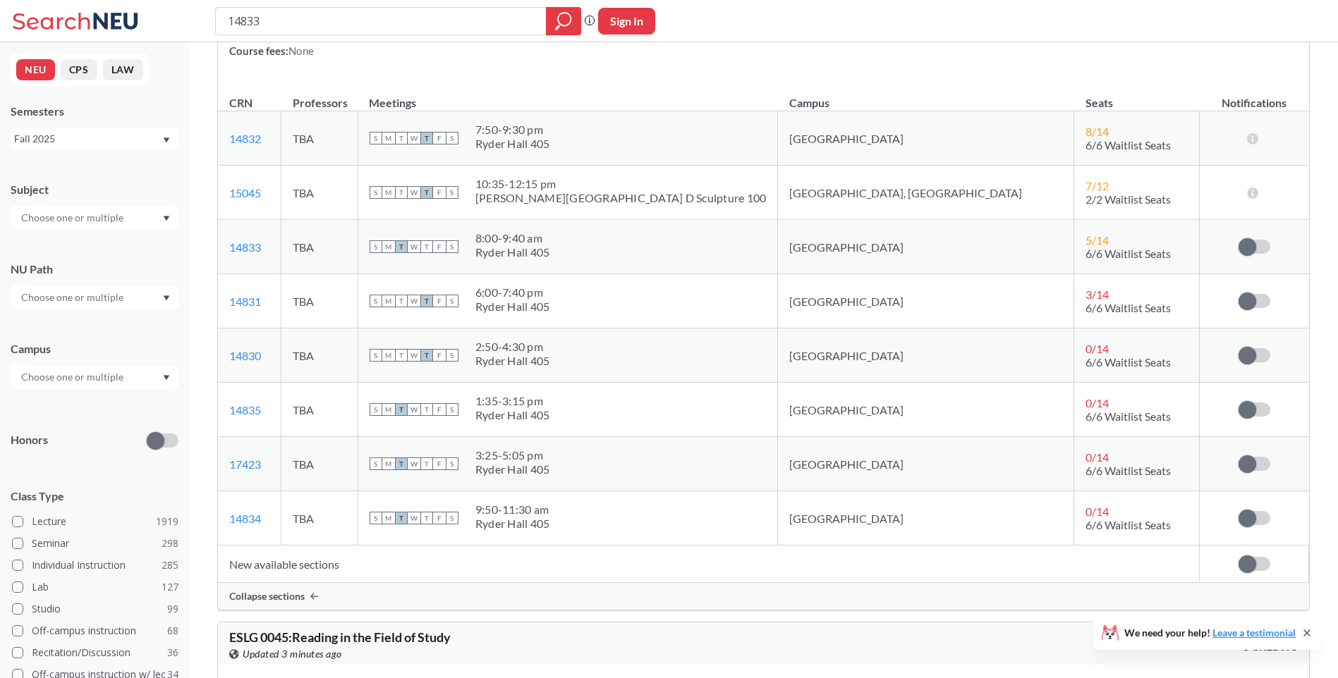
click at [281, 81] on th "CRN" at bounding box center [249, 96] width 63 height 30
click at [353, 11] on input "14833" at bounding box center [381, 21] width 310 height 24
drag, startPoint x: 329, startPoint y: 18, endPoint x: 241, endPoint y: 16, distance: 88.2
click at [241, 16] on input "14833" at bounding box center [381, 21] width 310 height 24
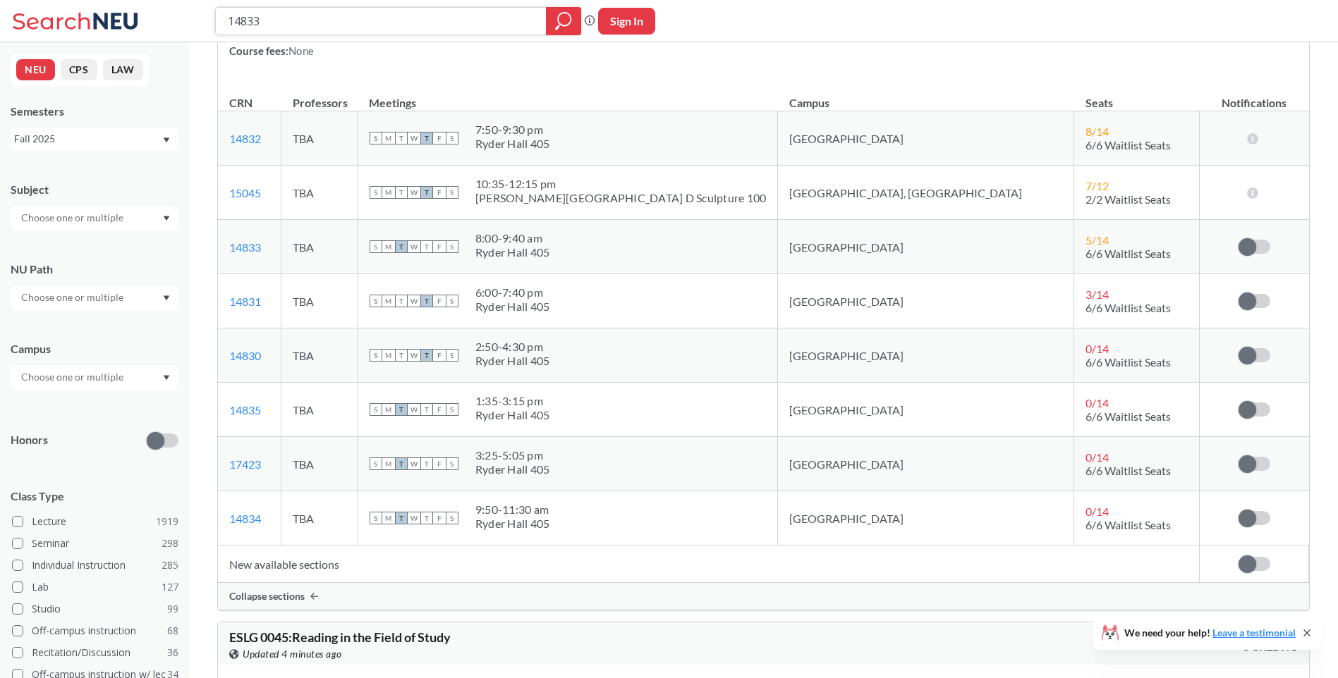
paste input "3737"
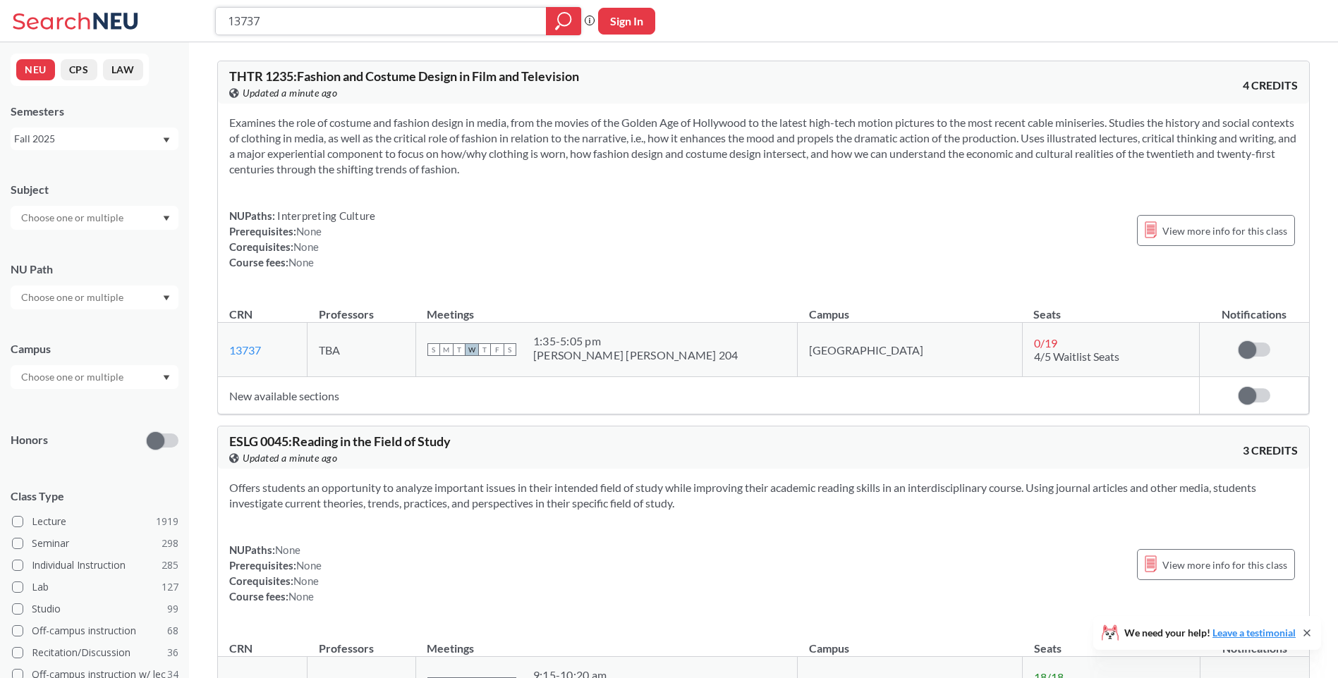
click at [337, 16] on input "13737" at bounding box center [381, 21] width 310 height 24
drag, startPoint x: 374, startPoint y: 20, endPoint x: 49, endPoint y: 41, distance: 325.7
click at [45, 42] on div "13737 Phrase search guarantees the exact search appears in the results. Ex. If …" at bounding box center [669, 21] width 1338 height 42
paste input "061"
type input "10617"
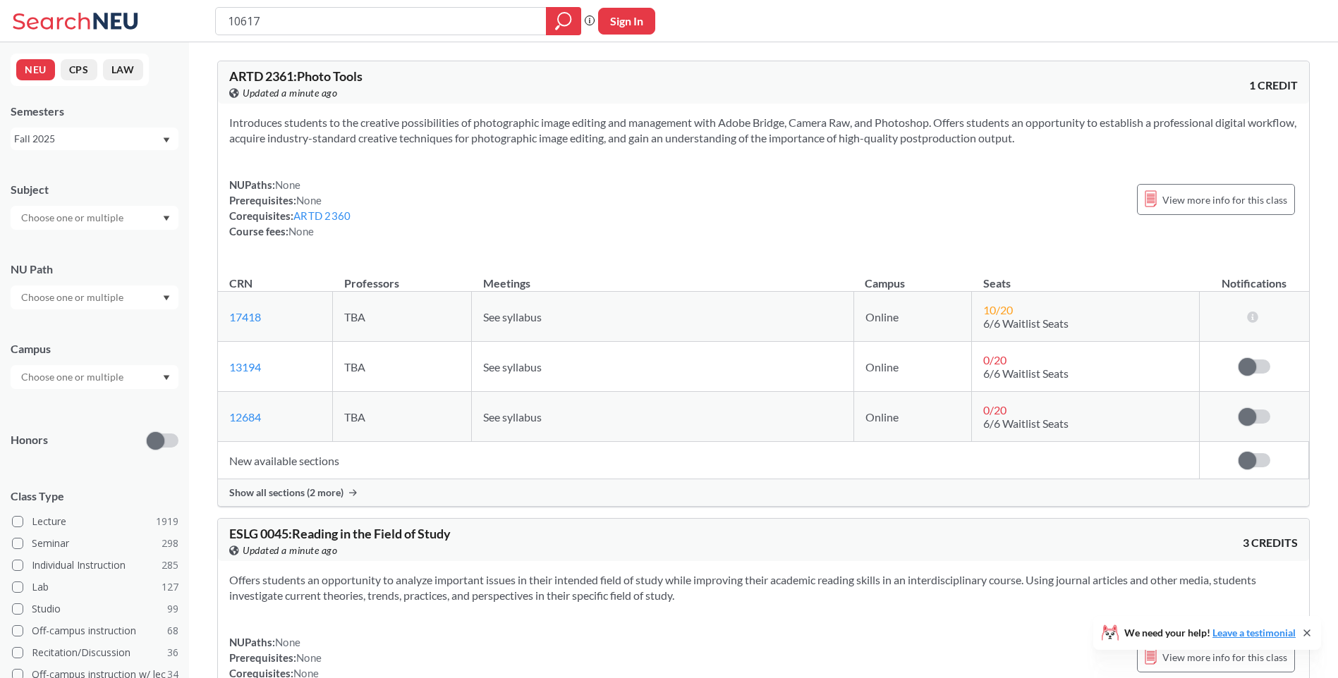
click at [550, 179] on div "NUPaths: None Prerequisites: None Corequisites: ARTD 2360 Course fees: None Vie…" at bounding box center [763, 208] width 1068 height 62
click at [293, 493] on span "Show all sections (2 more)" at bounding box center [286, 493] width 114 height 13
